Goal: Information Seeking & Learning: Learn about a topic

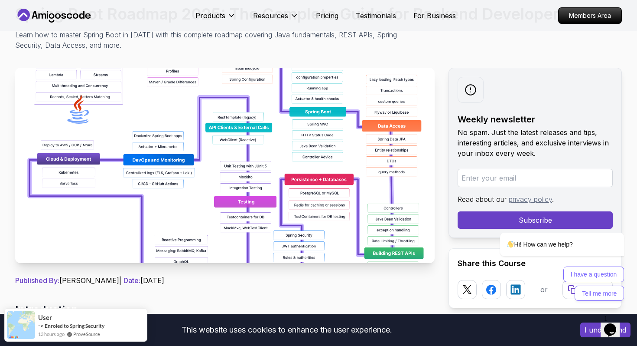
scroll to position [92, 0]
click at [274, 187] on img at bounding box center [225, 164] width 420 height 195
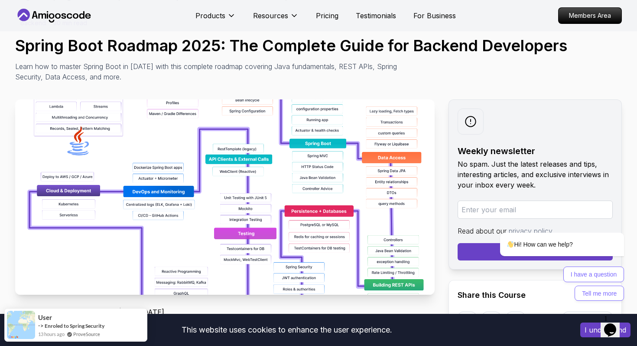
scroll to position [73, 0]
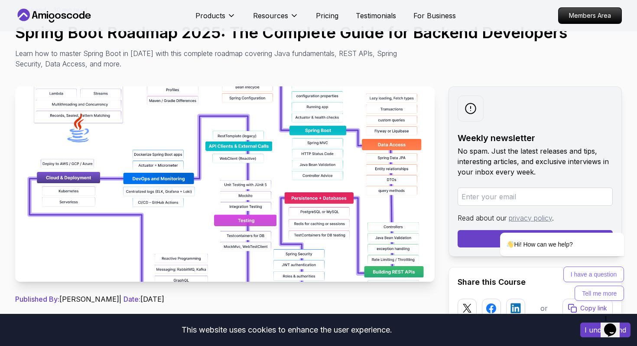
click at [230, 207] on img at bounding box center [225, 183] width 420 height 195
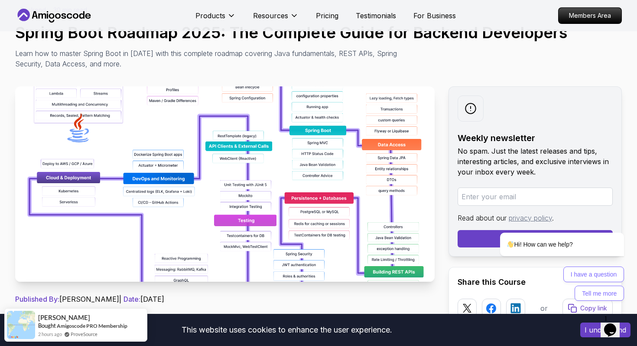
click at [230, 207] on img at bounding box center [225, 183] width 420 height 195
click at [275, 227] on img at bounding box center [225, 183] width 420 height 195
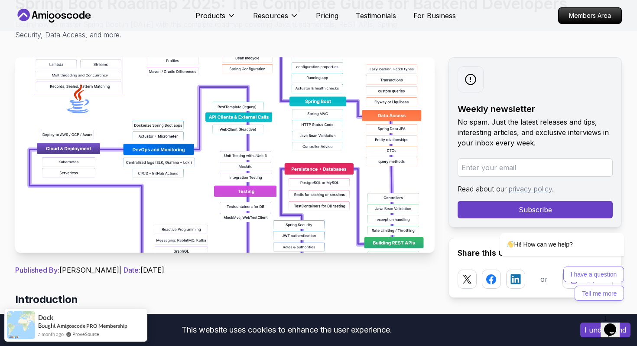
scroll to position [102, 0]
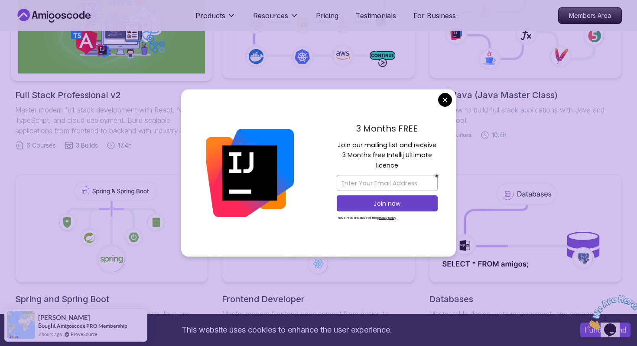
scroll to position [270, 0]
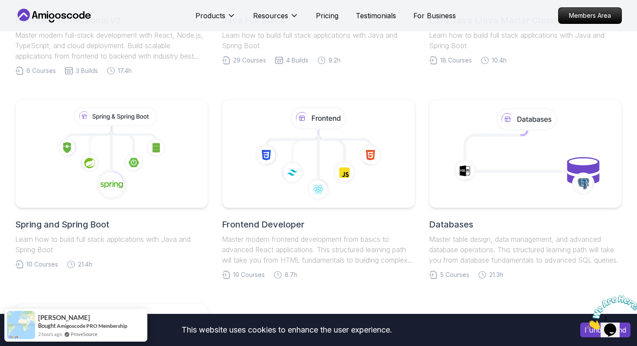
scroll to position [346, 0]
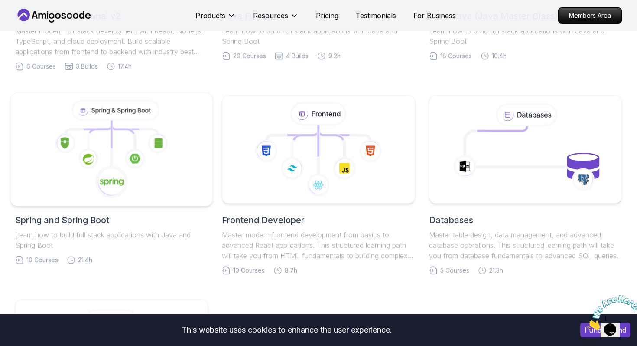
click at [108, 182] on image at bounding box center [112, 182] width 24 height 10
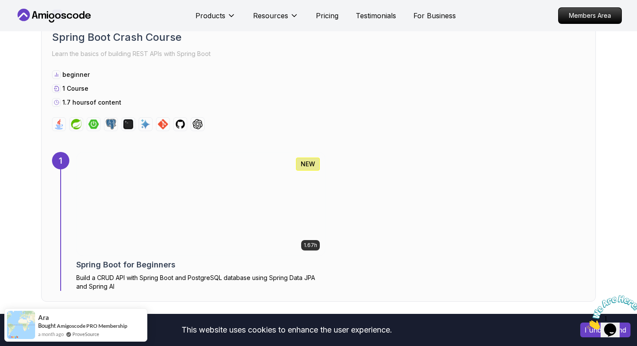
scroll to position [477, 0]
